Goal: Task Accomplishment & Management: Use online tool/utility

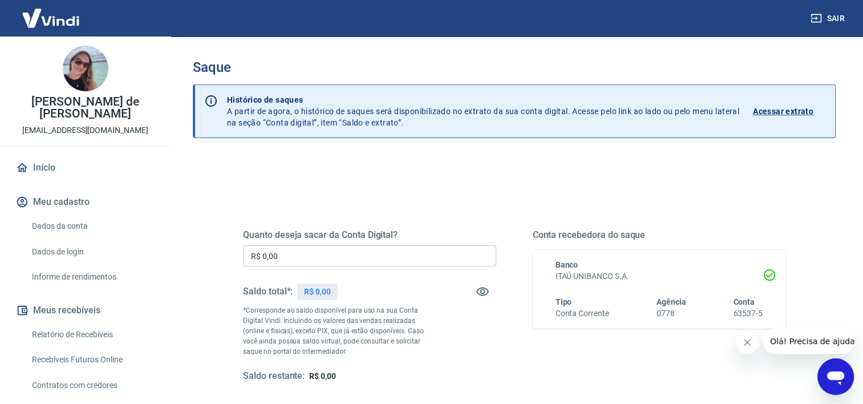
click at [439, 310] on div "Quanto deseja sacar da Conta Digital? R$ 0,00 ​ Saldo total*: R$ 0,00 *Correspo…" at bounding box center [369, 305] width 253 height 153
click at [373, 259] on input "R$ 0,00" at bounding box center [369, 255] width 253 height 21
click at [414, 337] on p "*Corresponde ao saldo disponível para uso na sua Conta Digital Vindi. Incluindo…" at bounding box center [338, 330] width 190 height 51
